Goal: Information Seeking & Learning: Learn about a topic

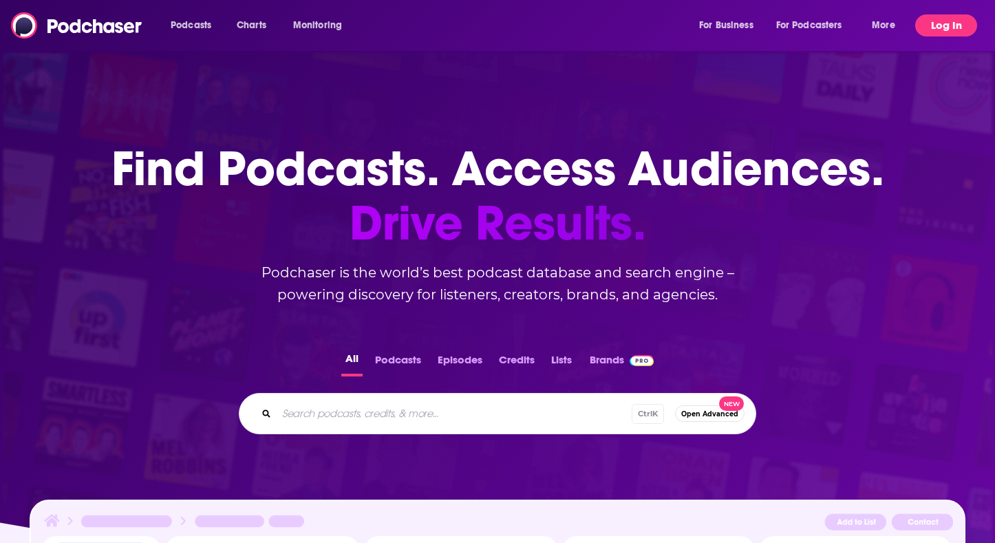
click at [928, 17] on button "Log In" at bounding box center [946, 25] width 62 height 22
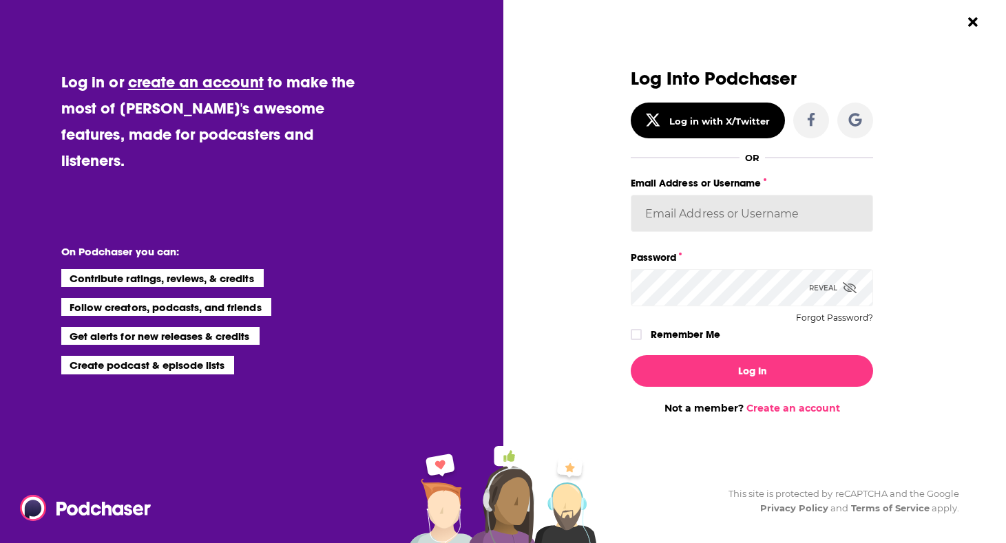
click at [749, 218] on input "Email Address or Username" at bounding box center [751, 213] width 242 height 37
type input "evankrask"
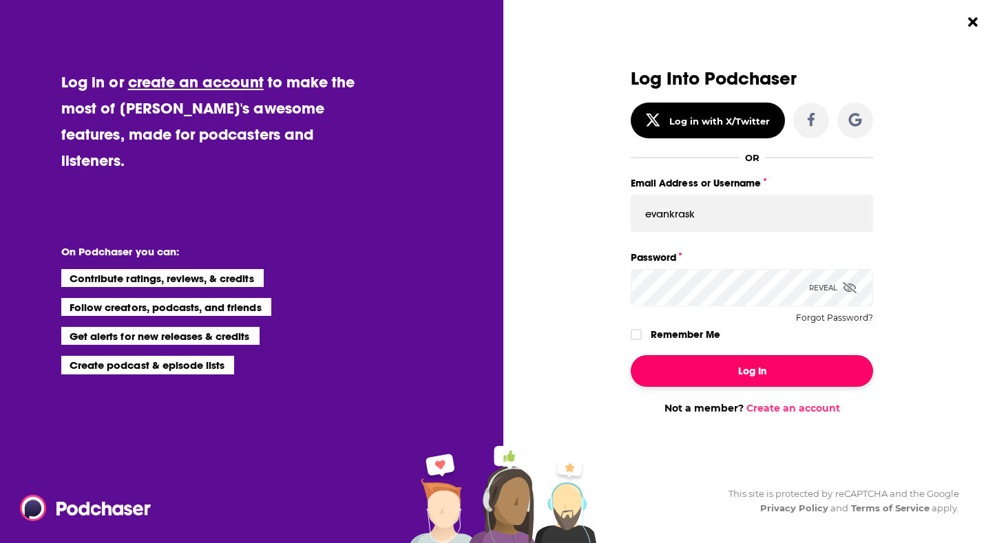
click at [706, 374] on button "Log In" at bounding box center [751, 371] width 242 height 32
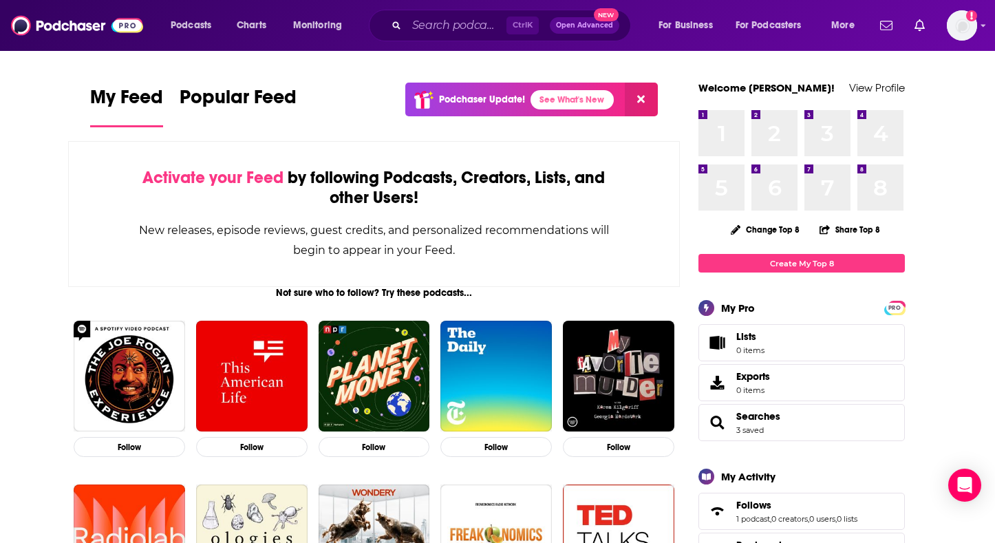
click at [434, 11] on div "Ctrl K Open Advanced New" at bounding box center [500, 26] width 262 height 32
click at [440, 29] on input "Search podcasts, credits, & more..." at bounding box center [457, 25] width 100 height 22
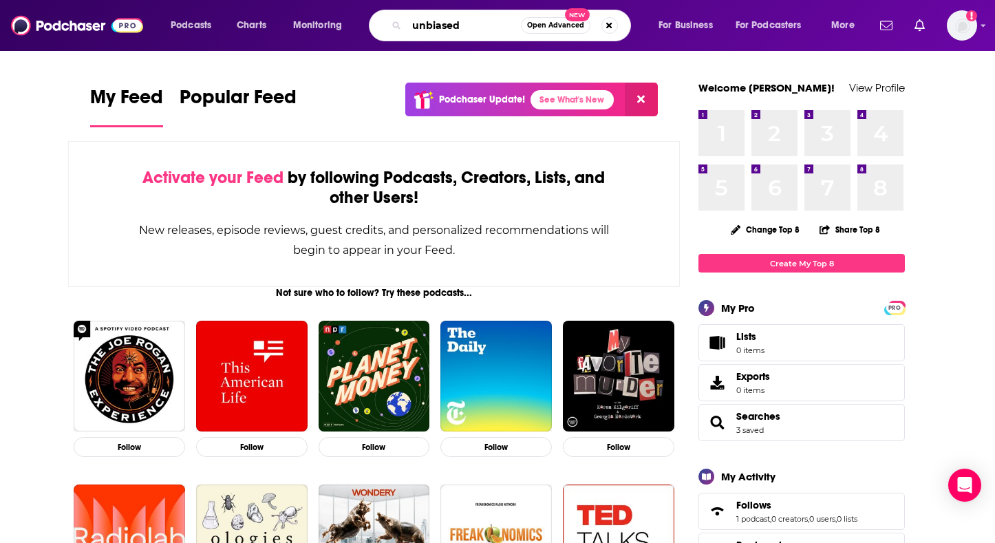
type input "unbiased"
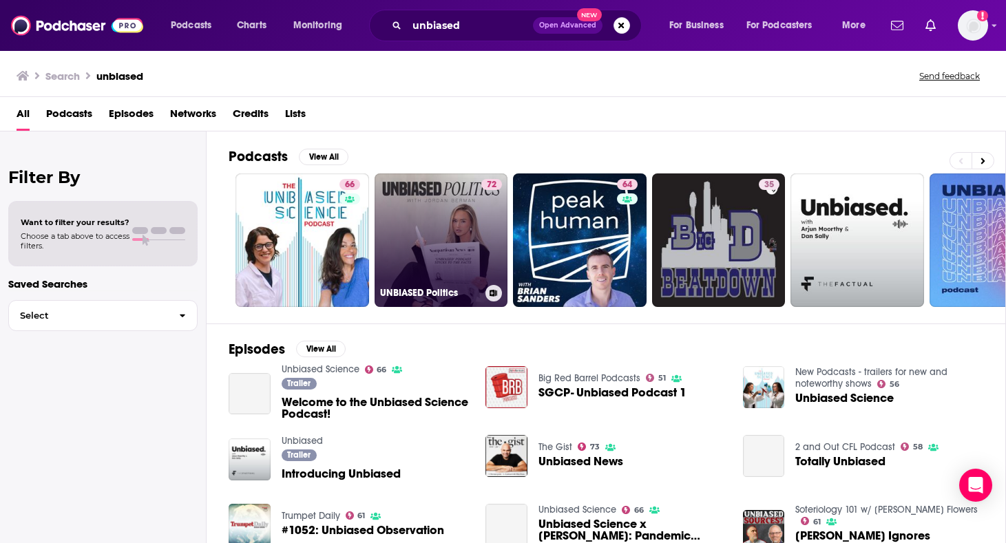
click at [454, 211] on link "72 UNBIASED Politics" at bounding box center [441, 240] width 134 height 134
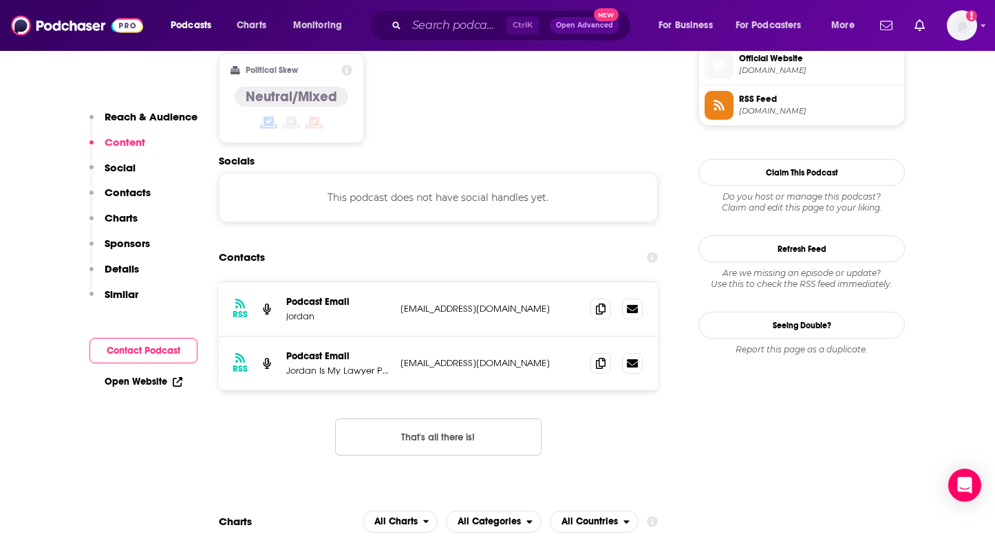
scroll to position [1239, 0]
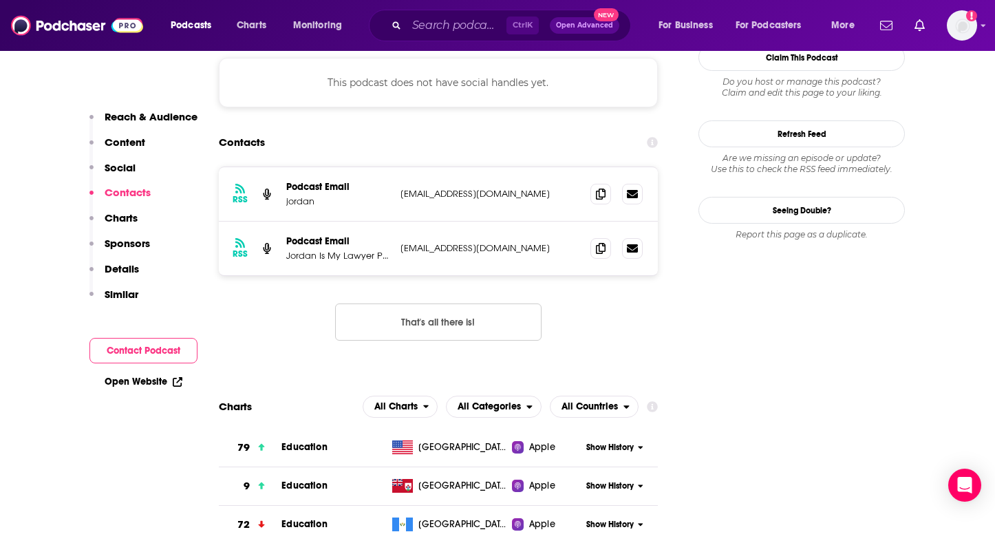
click at [136, 246] on p "Sponsors" at bounding box center [127, 243] width 45 height 13
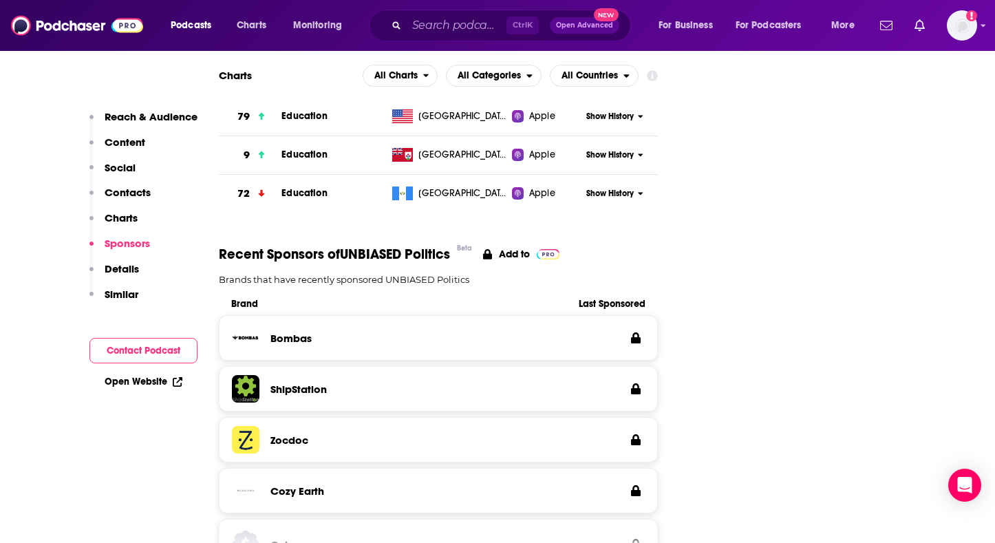
scroll to position [1571, 0]
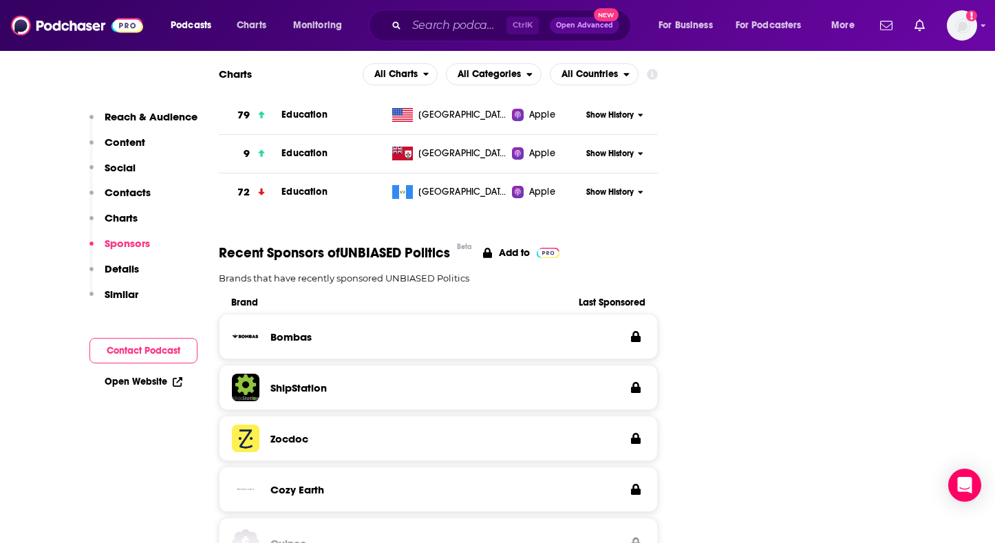
click at [129, 270] on p "Details" at bounding box center [122, 268] width 34 height 13
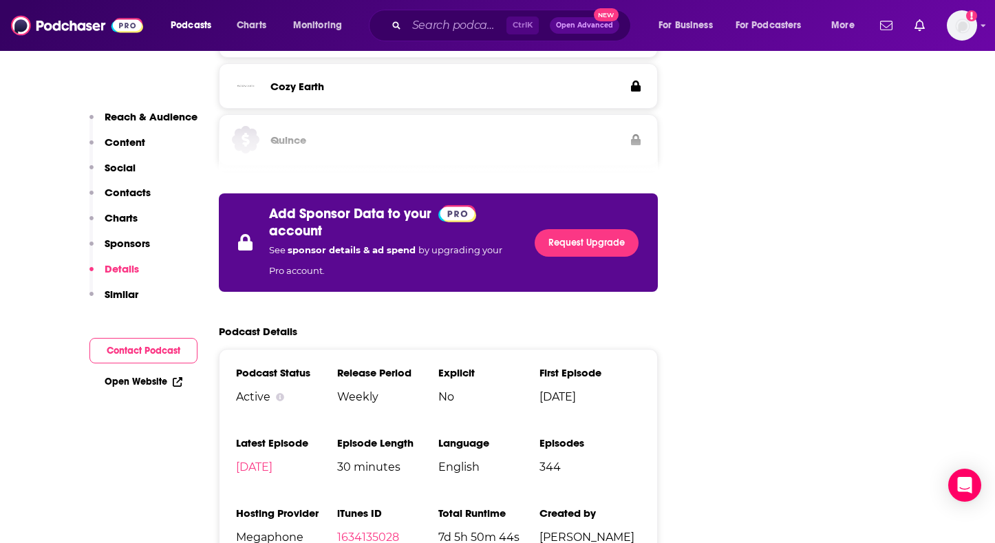
scroll to position [2055, 0]
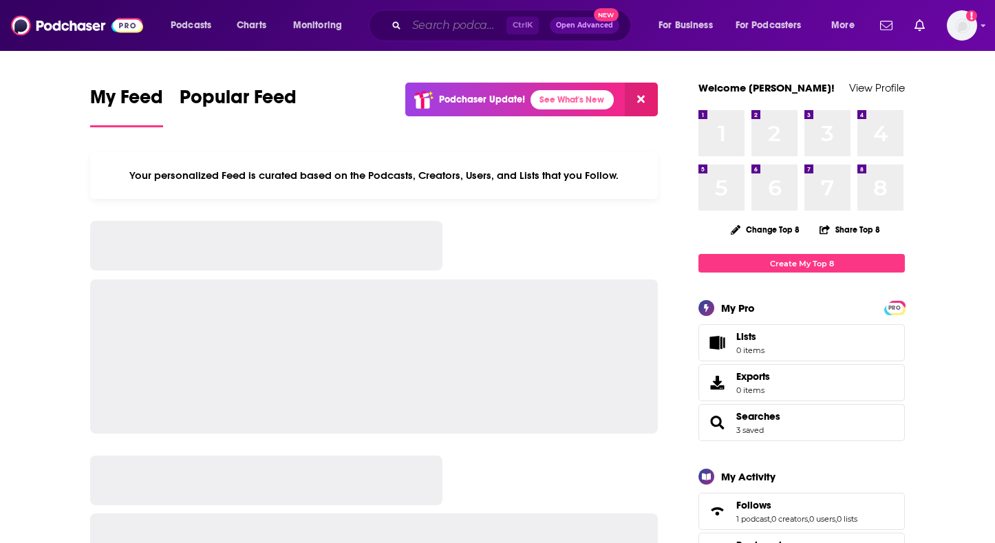
click at [469, 26] on input "Search podcasts, credits, & more..." at bounding box center [457, 25] width 100 height 22
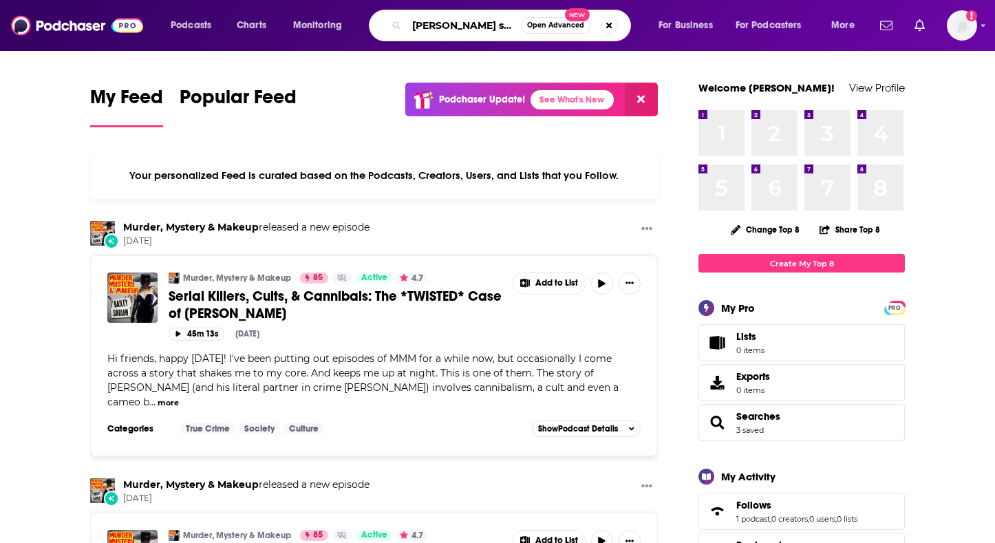
type input "mohr stories"
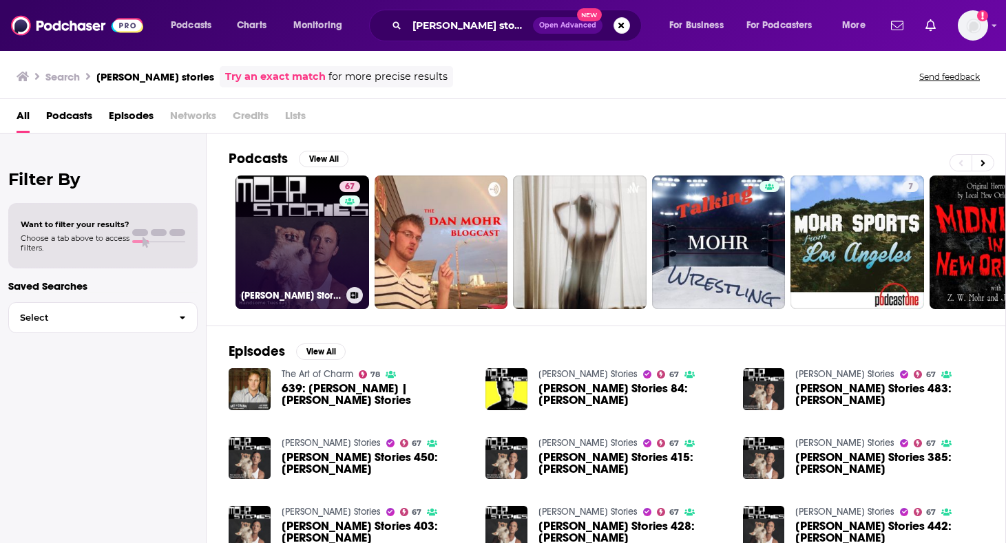
click at [319, 223] on link "67 Mohr Stories" at bounding box center [302, 242] width 134 height 134
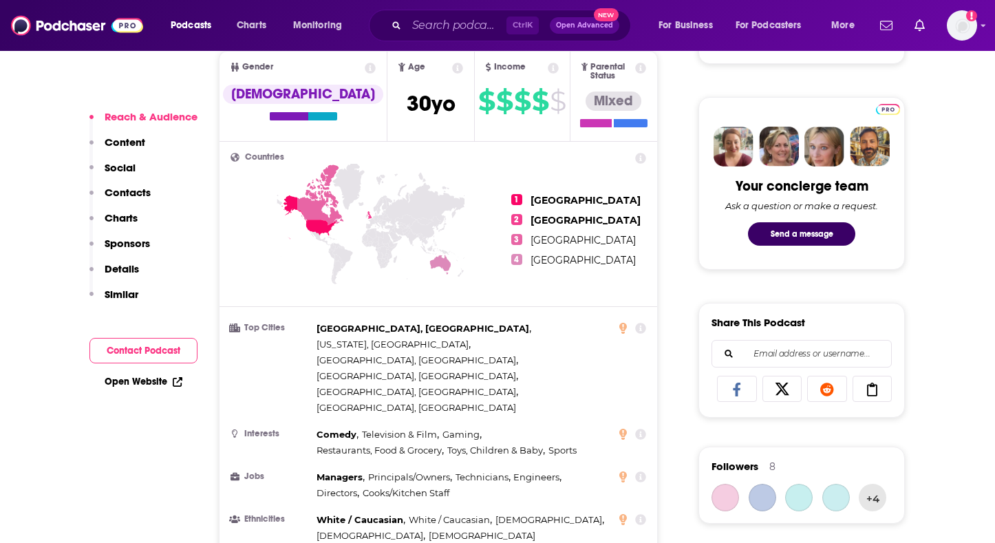
scroll to position [619, 0]
